Goal: Transaction & Acquisition: Purchase product/service

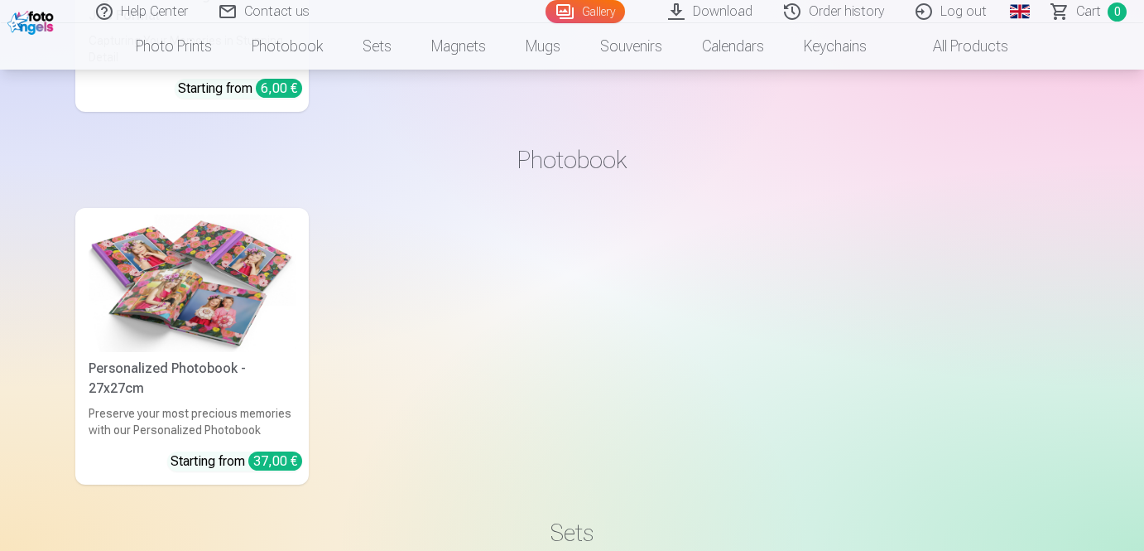
scroll to position [7248, 0]
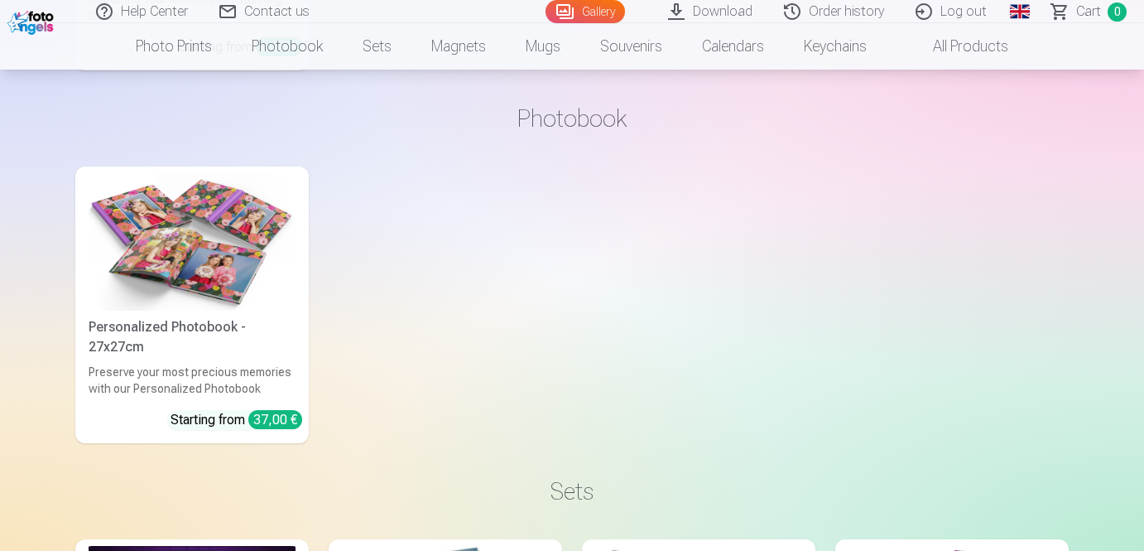
click at [245, 253] on img at bounding box center [192, 242] width 207 height 138
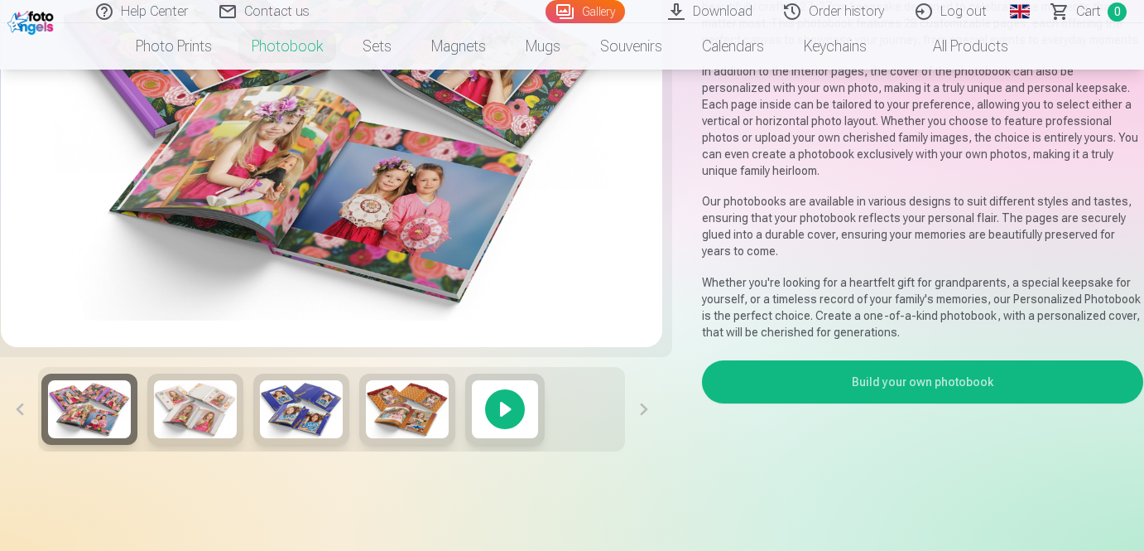
click at [902, 373] on button "Build your own photobook" at bounding box center [922, 381] width 441 height 43
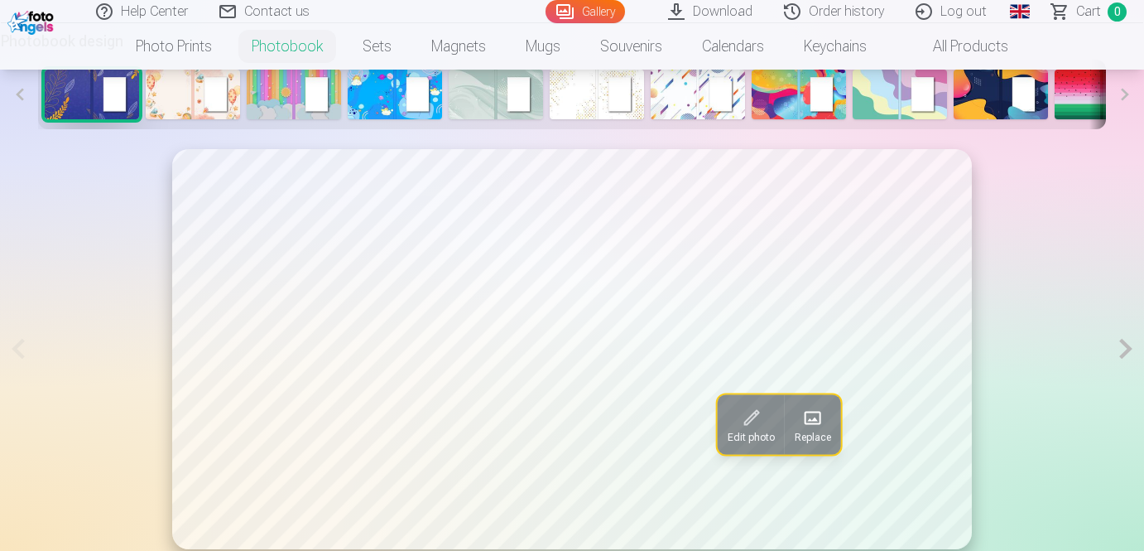
scroll to position [808, 0]
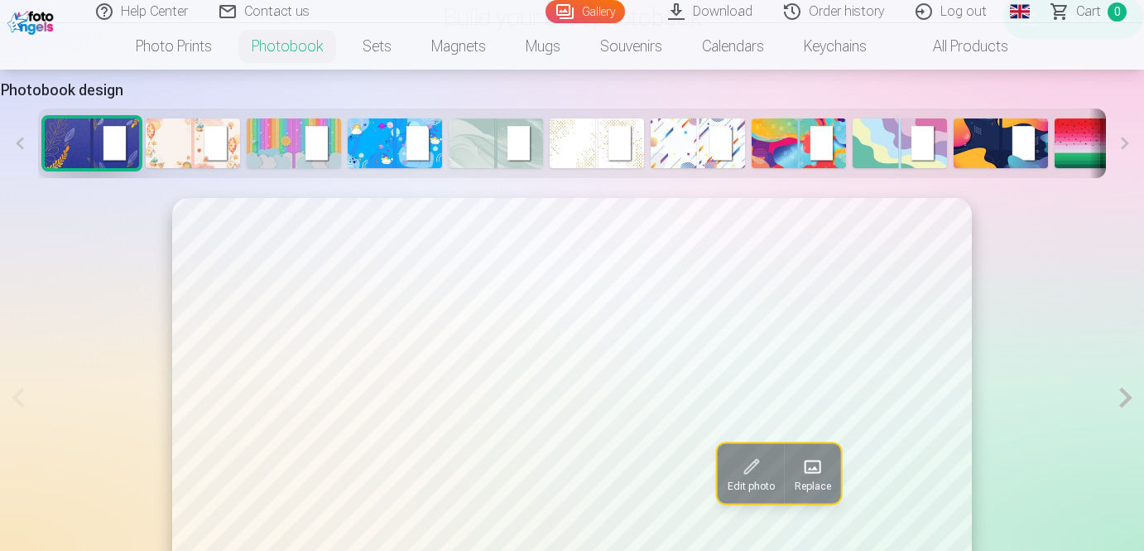
click at [487, 142] on img at bounding box center [496, 143] width 94 height 50
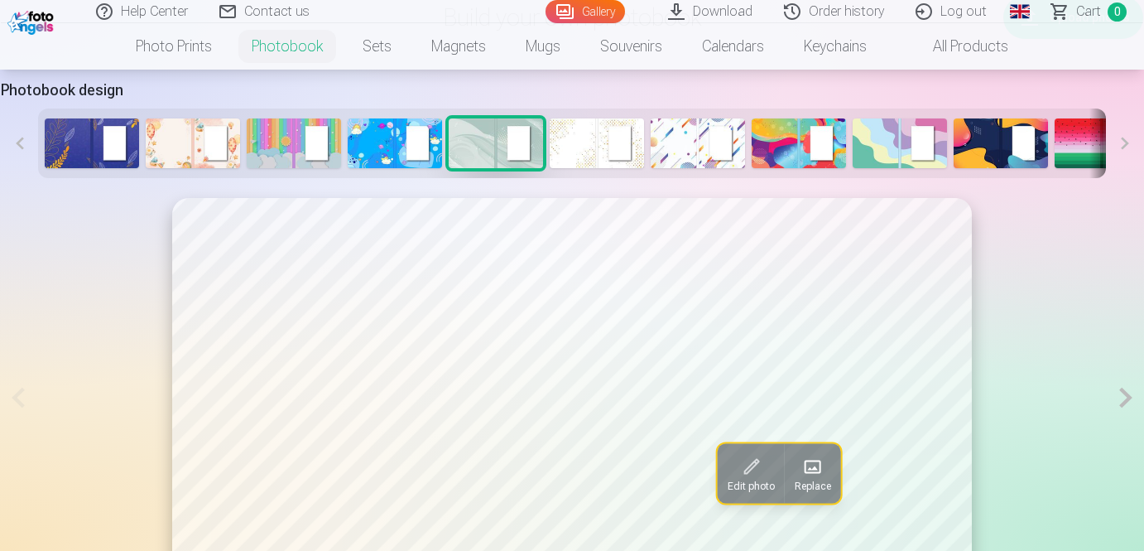
click at [572, 145] on img at bounding box center [597, 143] width 94 height 50
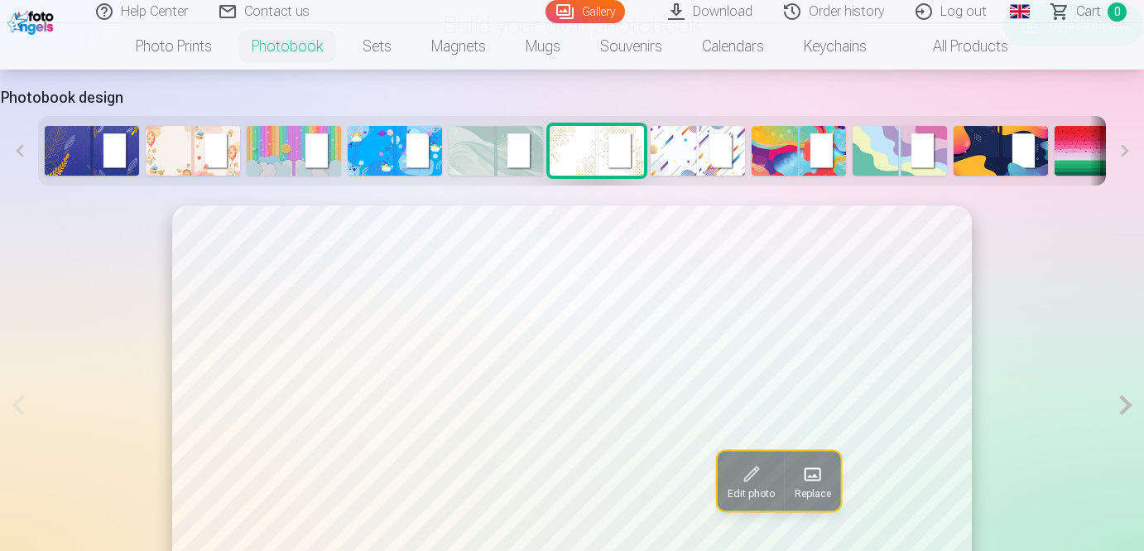
scroll to position [802, 0]
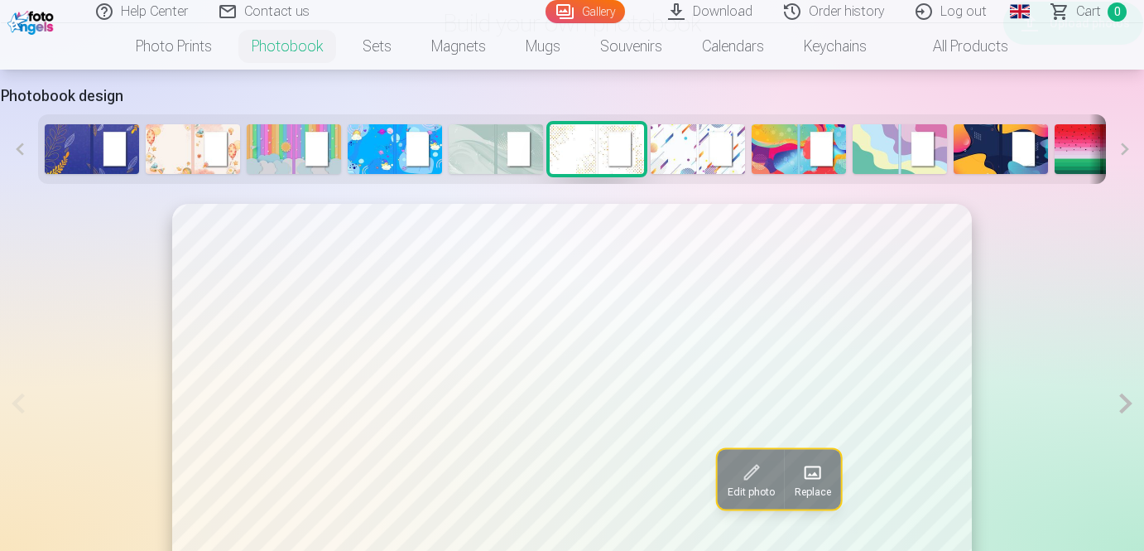
click at [664, 141] on img at bounding box center [698, 149] width 94 height 50
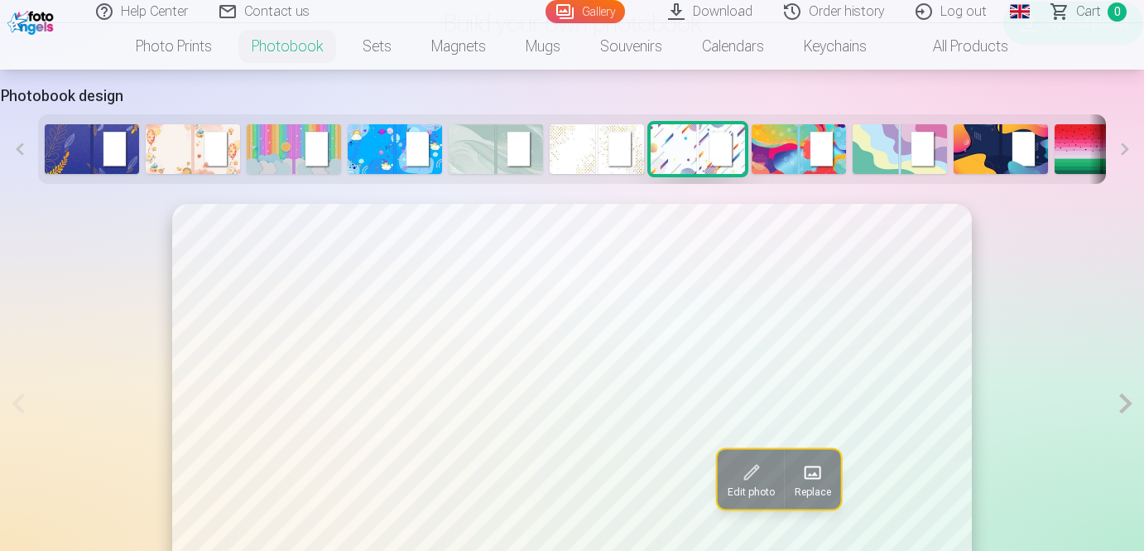
click at [588, 144] on img at bounding box center [597, 149] width 94 height 50
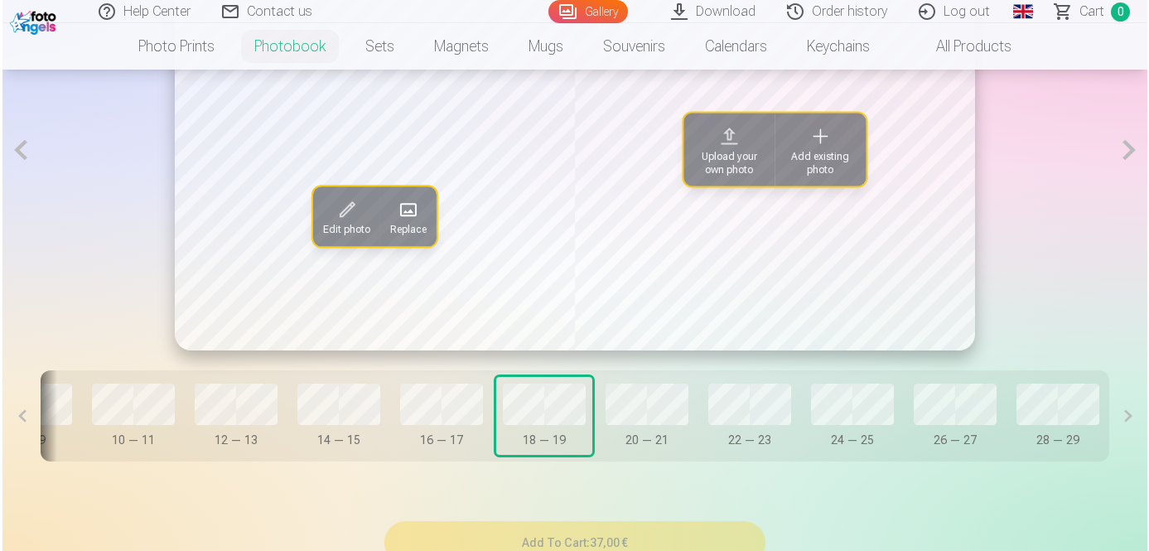
scroll to position [1052, 0]
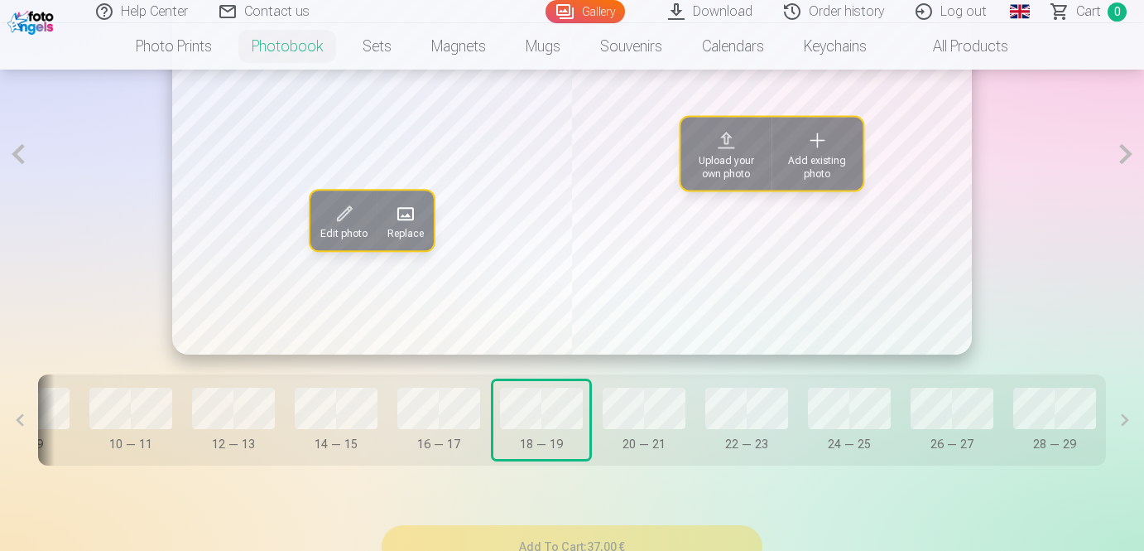
click at [820, 166] on span "Add existing photo" at bounding box center [817, 166] width 71 height 26
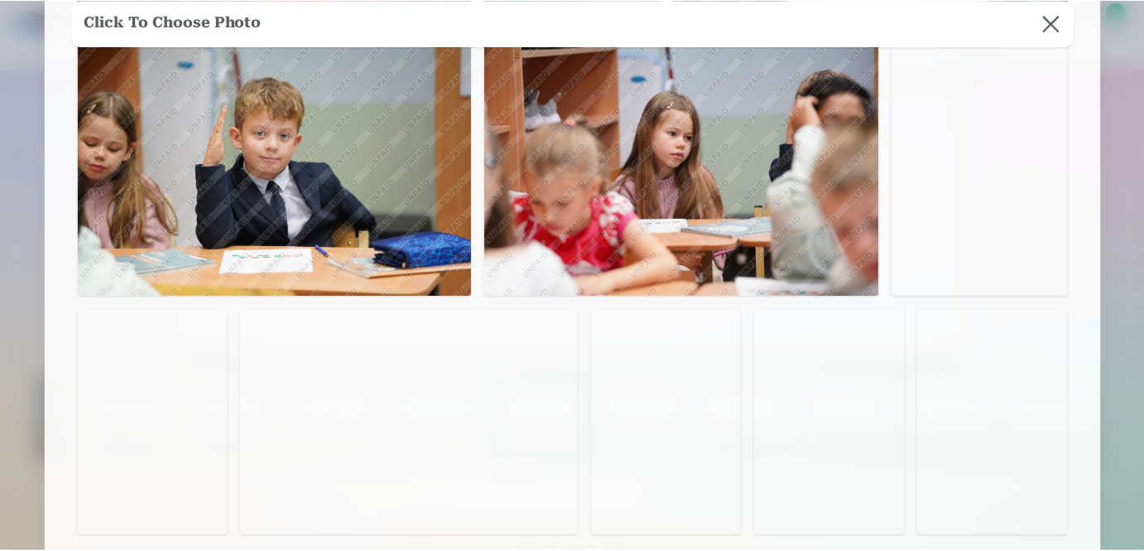
scroll to position [0, 0]
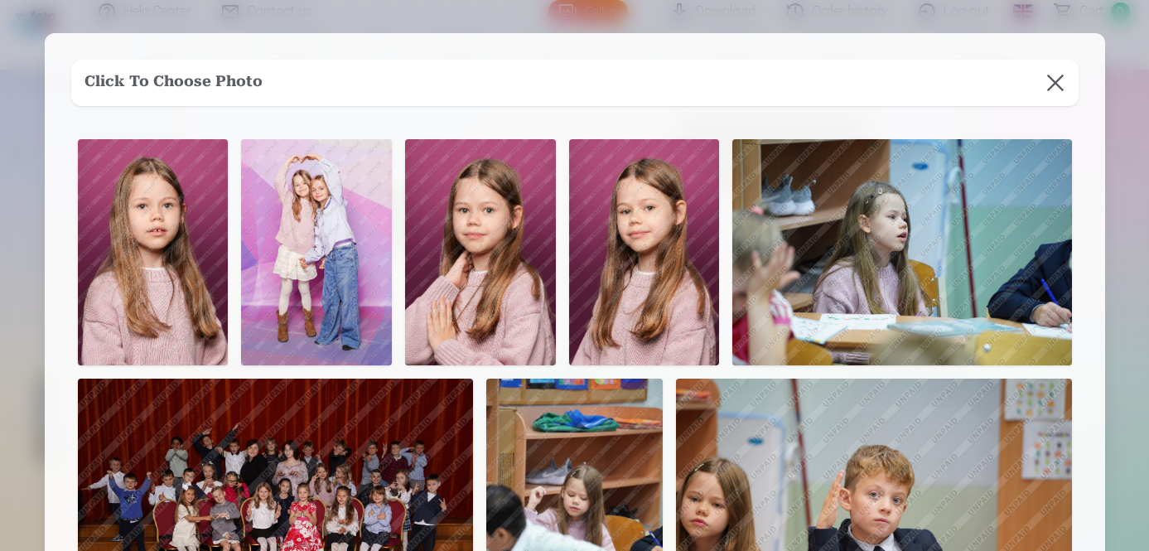
click at [1051, 75] on button at bounding box center [1055, 83] width 46 height 46
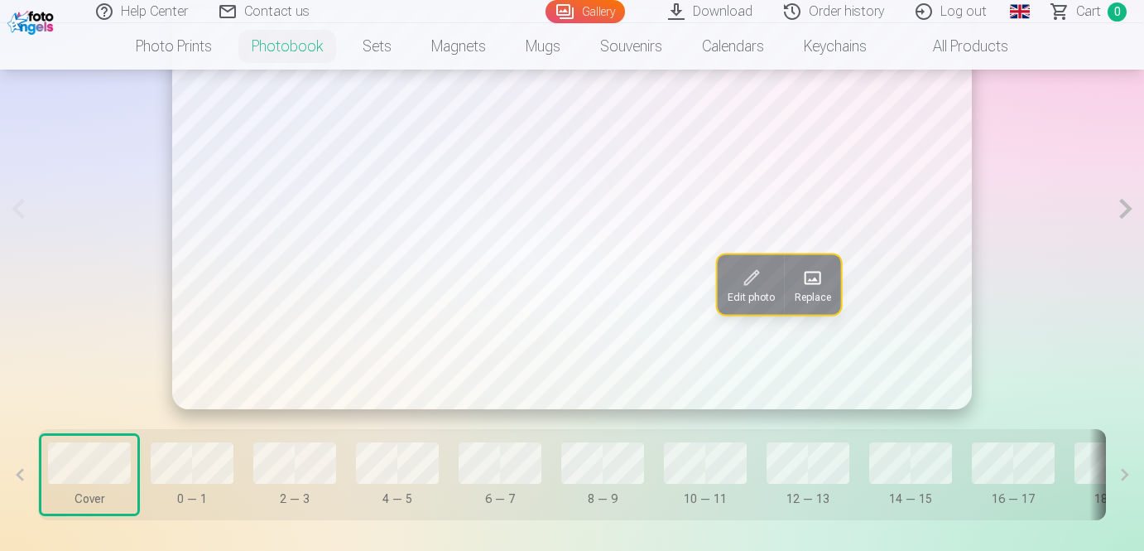
click at [1124, 207] on button at bounding box center [1127, 209] width 34 height 400
